Goal: Information Seeking & Learning: Learn about a topic

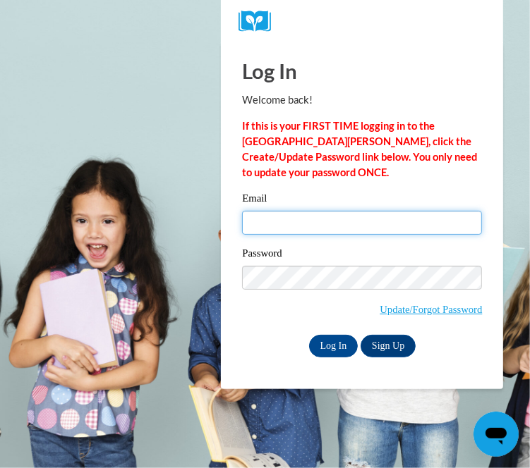
click at [256, 221] on input "Email" at bounding box center [362, 223] width 240 height 24
type input "finequeen2be@yahoo.com"
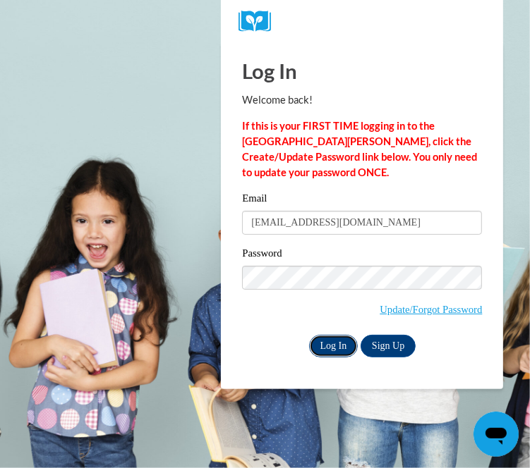
click at [329, 342] on input "Log In" at bounding box center [333, 346] width 49 height 23
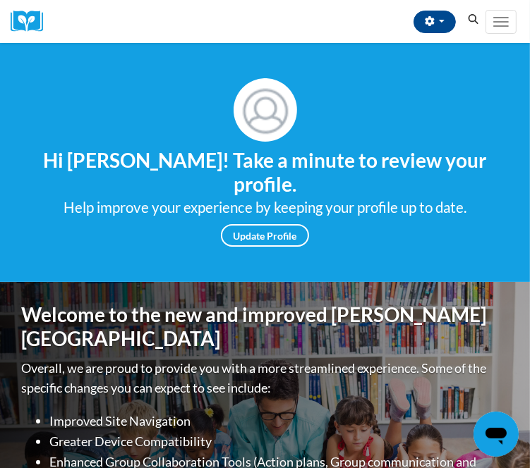
click at [305, 196] on div "Help improve your experience by keeping your profile up to date." at bounding box center [265, 207] width 508 height 23
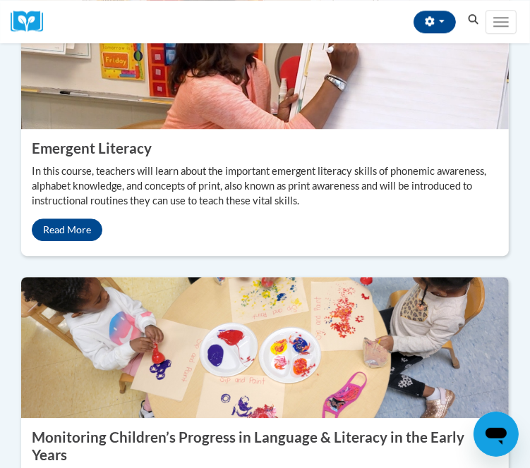
scroll to position [2003, 0]
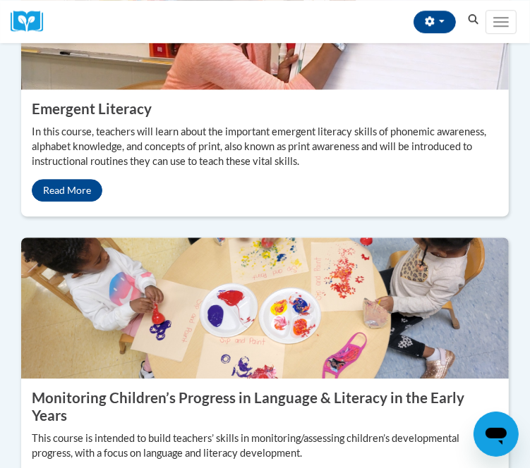
scroll to position [2016, 0]
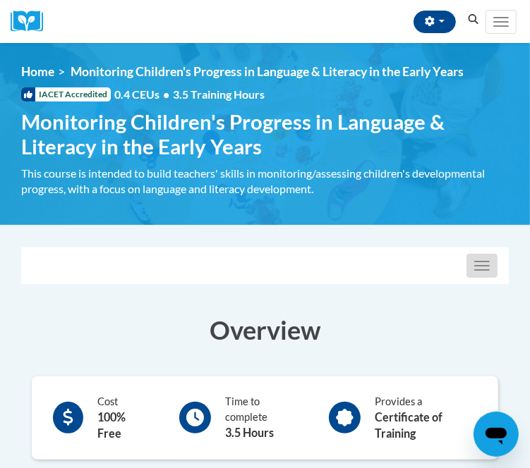
click at [485, 266] on span "button" at bounding box center [482, 265] width 16 height 1
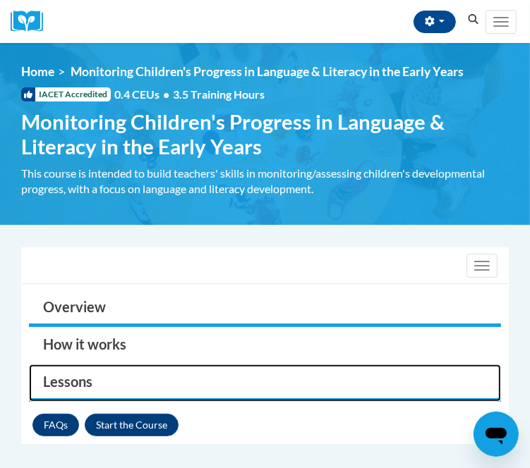
click at [73, 385] on link "Lessons" at bounding box center [265, 383] width 472 height 37
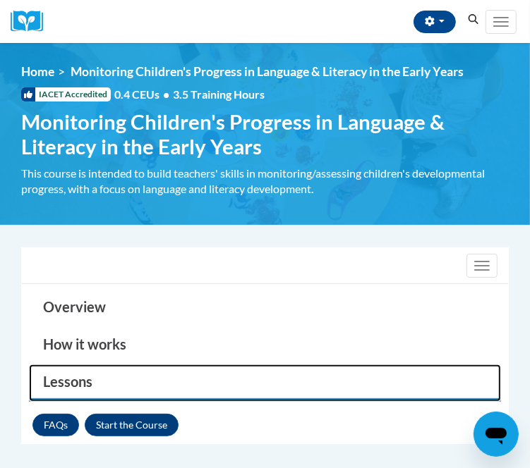
click at [71, 385] on link "Lessons" at bounding box center [265, 383] width 472 height 37
click at [63, 381] on link "Lessons" at bounding box center [265, 383] width 472 height 37
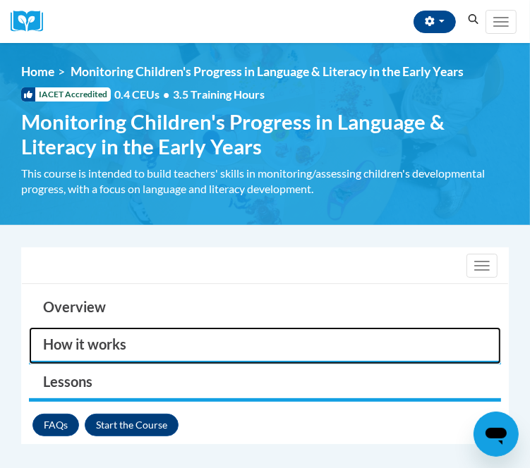
click at [81, 348] on link "How it works" at bounding box center [265, 345] width 472 height 37
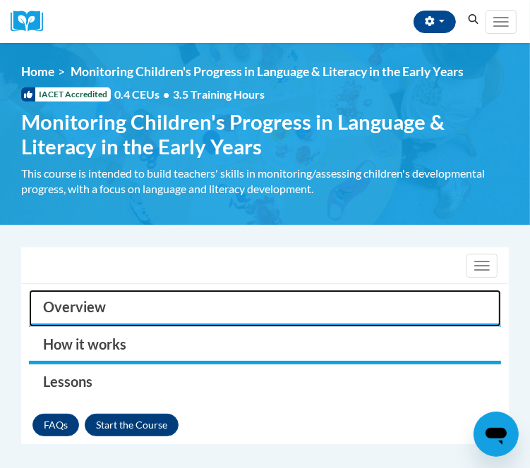
click at [87, 315] on link "Overview" at bounding box center [265, 308] width 472 height 37
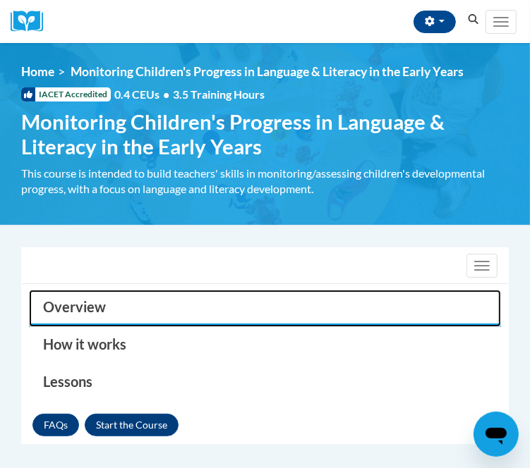
click at [87, 314] on link "Overview" at bounding box center [265, 308] width 472 height 37
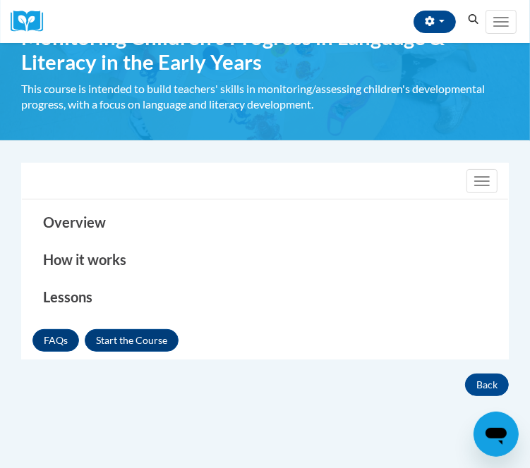
scroll to position [56, 0]
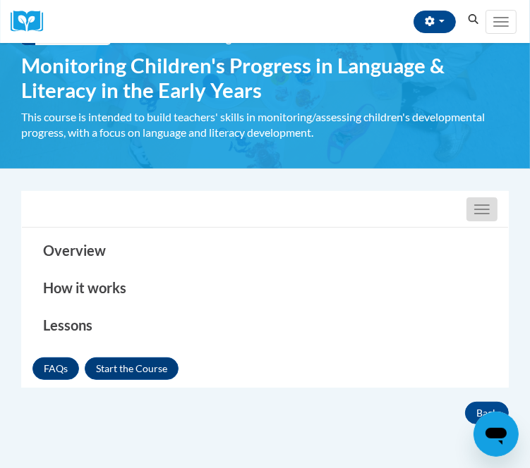
click at [484, 205] on button "Toggle navigation" at bounding box center [481, 209] width 31 height 24
click at [484, 212] on button "Toggle navigation" at bounding box center [481, 209] width 31 height 24
click at [489, 215] on button "Toggle navigation" at bounding box center [481, 209] width 31 height 24
click at [474, 207] on button "Toggle navigation" at bounding box center [481, 209] width 31 height 24
click at [464, 205] on div "Toggle navigation" at bounding box center [265, 209] width 486 height 35
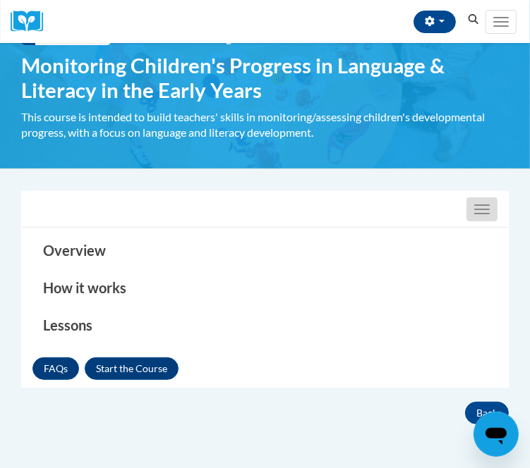
click at [488, 209] on span "button" at bounding box center [482, 209] width 16 height 1
click at [487, 207] on button "Toggle navigation" at bounding box center [481, 209] width 31 height 24
click at [350, 217] on div "Toggle navigation" at bounding box center [265, 209] width 486 height 35
click at [484, 213] on span "button" at bounding box center [482, 213] width 16 height 1
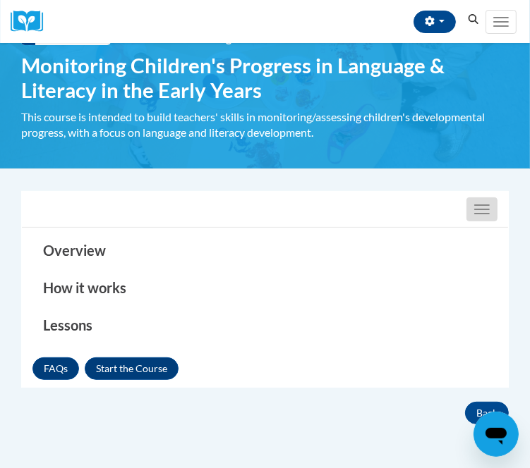
click at [484, 214] on span "button" at bounding box center [482, 213] width 16 height 1
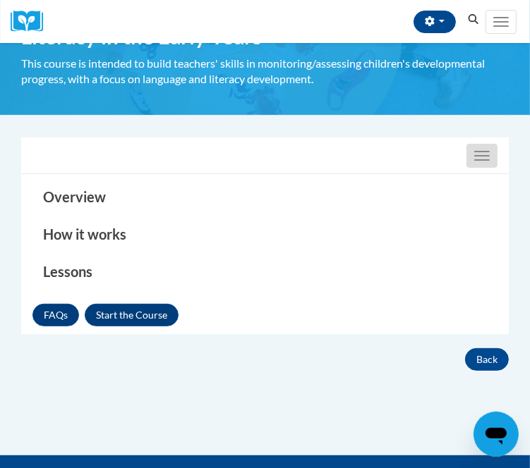
scroll to position [113, 0]
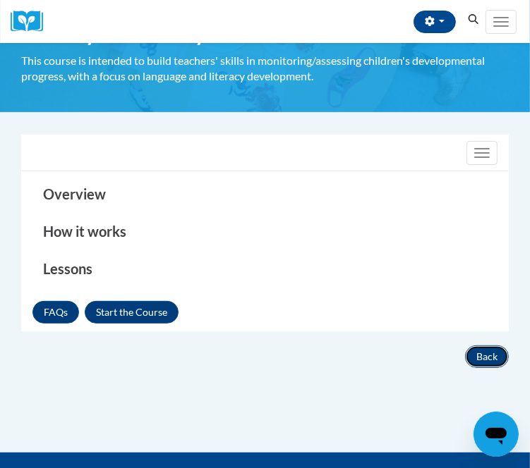
click at [498, 355] on button "Back" at bounding box center [487, 357] width 44 height 23
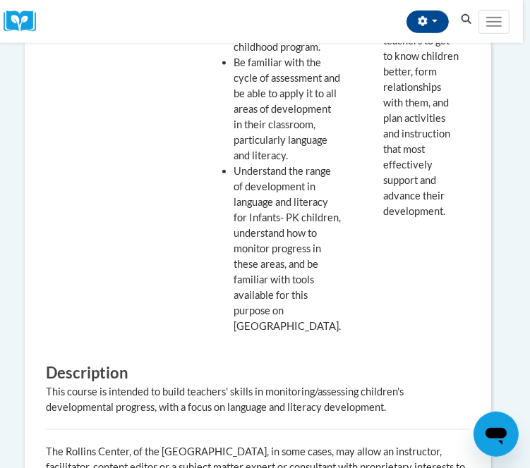
scroll to position [601, 7]
